Goal: Understand process/instructions: Learn how to perform a task or action

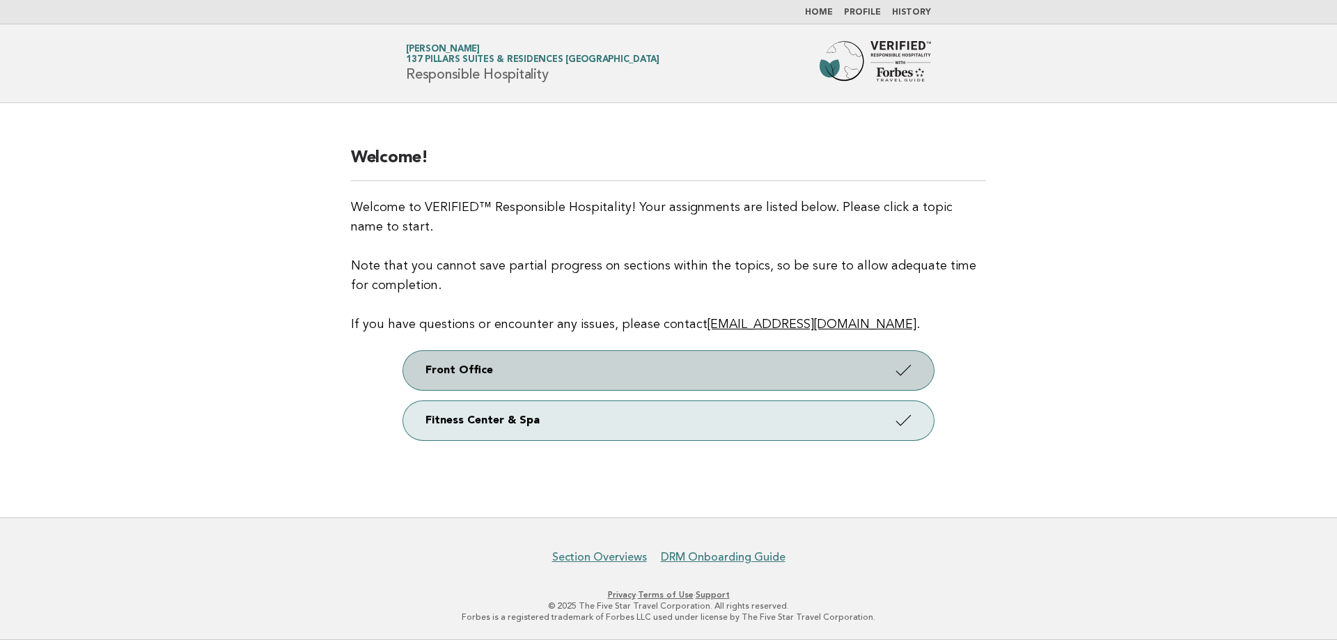
click at [636, 372] on link "Front Office" at bounding box center [668, 370] width 531 height 39
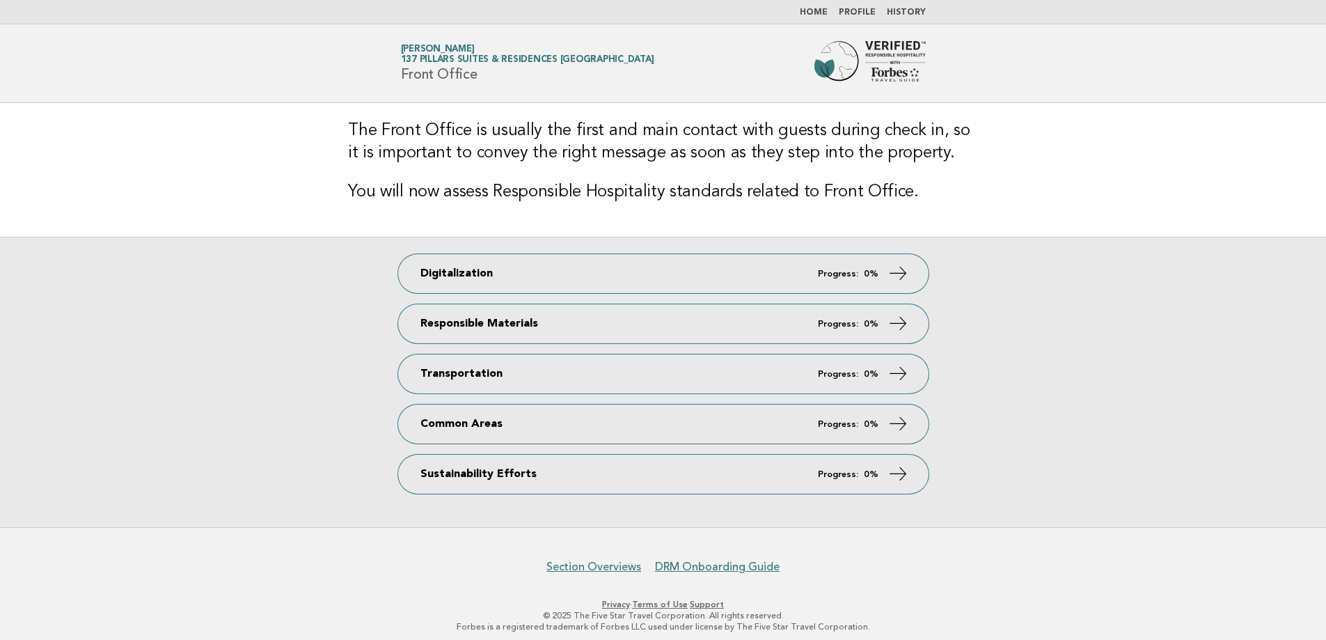
click at [862, 10] on link "Profile" at bounding box center [857, 12] width 37 height 8
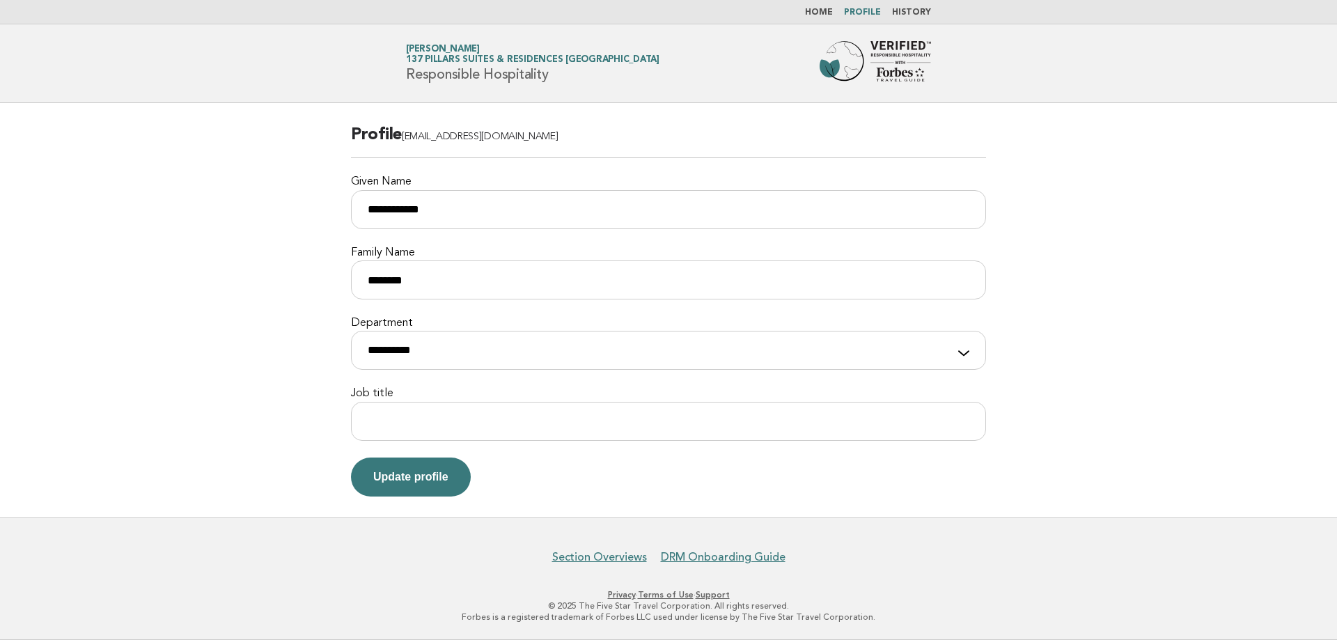
click at [828, 13] on link "Home" at bounding box center [819, 12] width 28 height 8
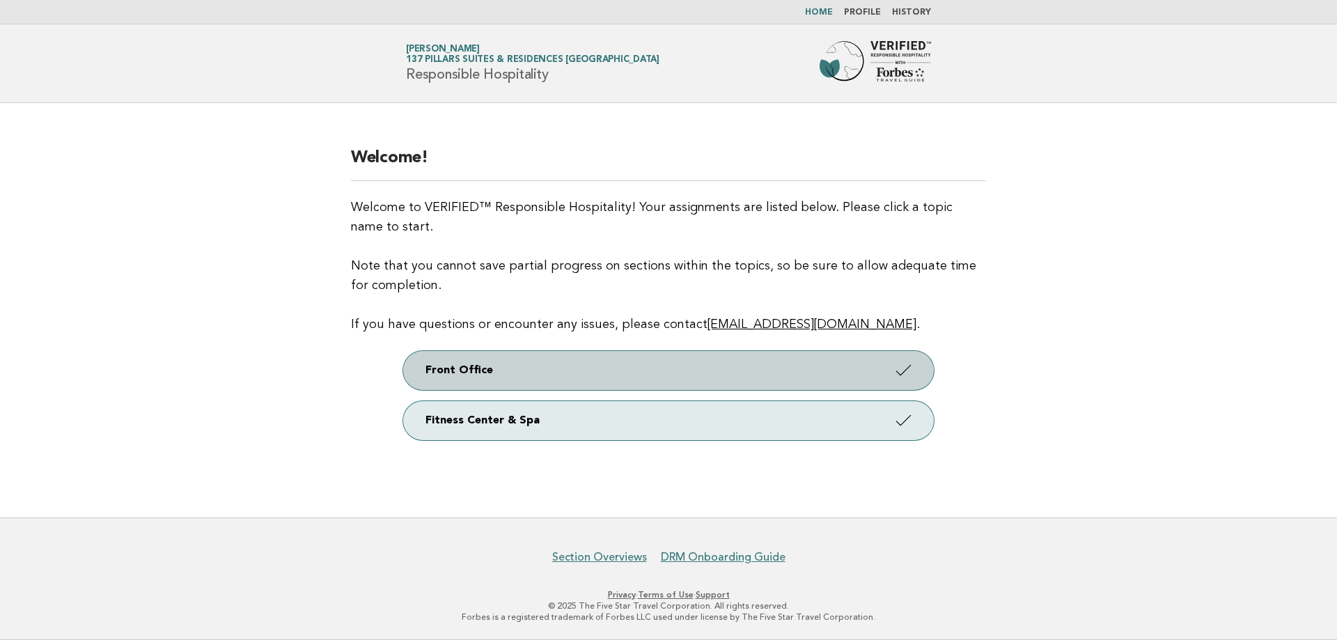
click at [764, 371] on link "Front Office" at bounding box center [668, 370] width 531 height 39
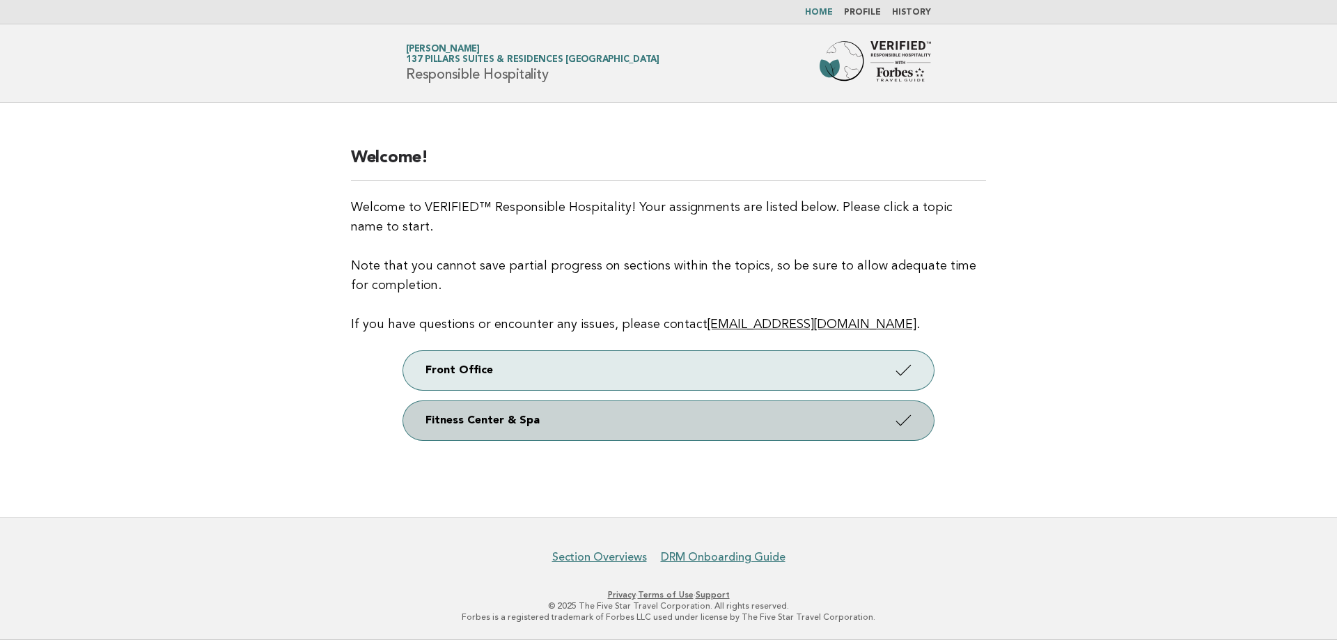
click at [705, 424] on link "Fitness Center & Spa" at bounding box center [668, 420] width 531 height 39
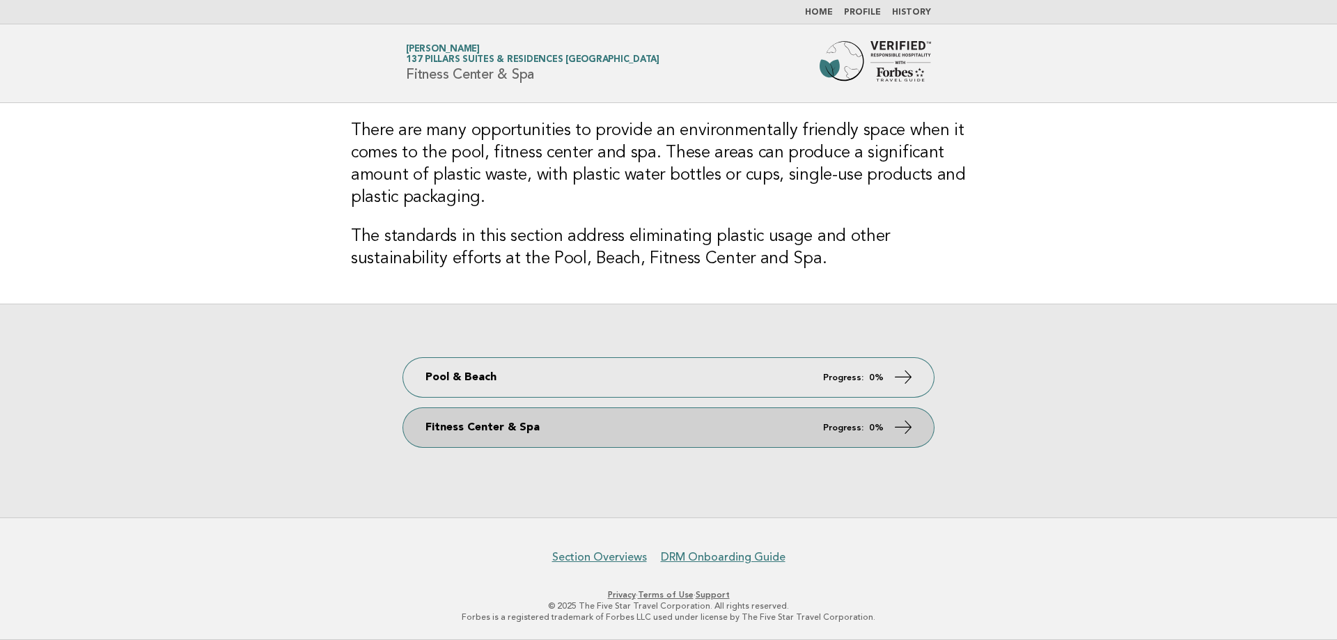
click at [496, 430] on link "Fitness Center & Spa Progress: 0%" at bounding box center [668, 427] width 531 height 39
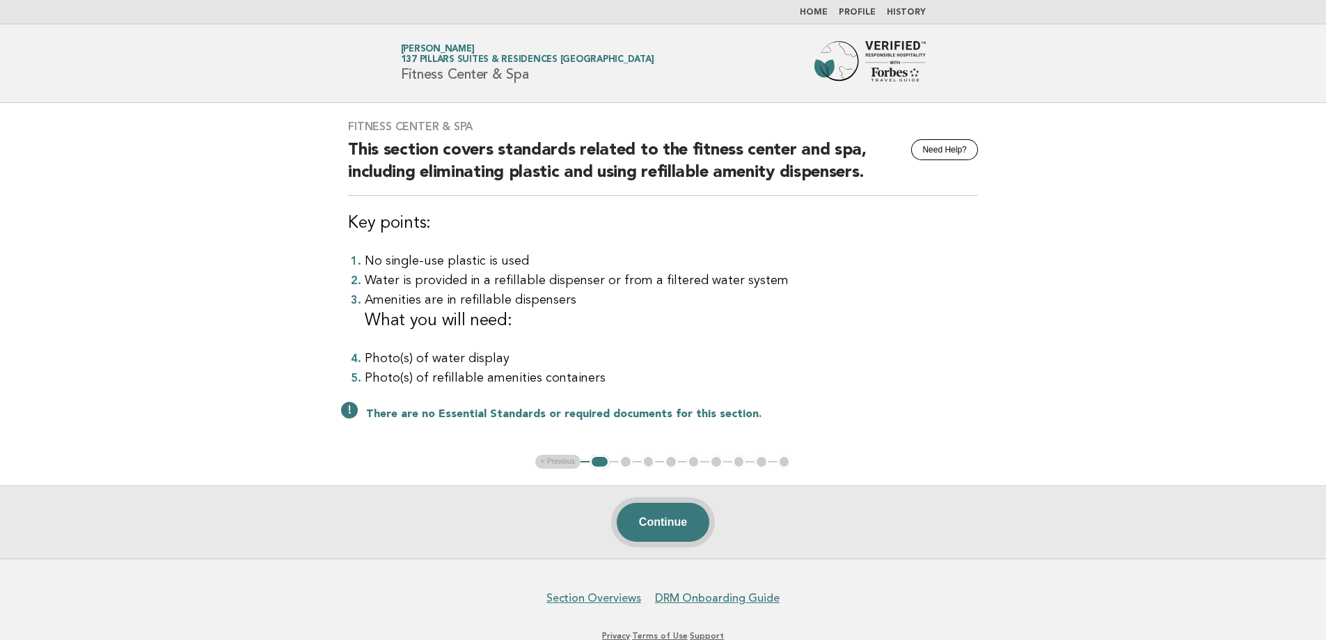
click at [673, 525] on button "Continue" at bounding box center [663, 522] width 93 height 39
